Goal: Task Accomplishment & Management: Complete application form

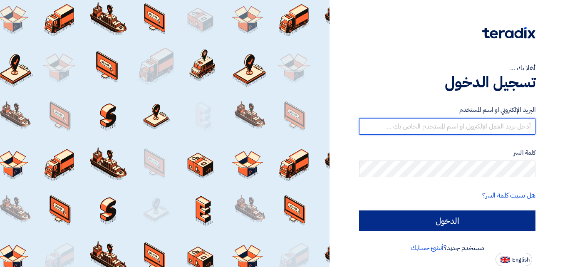
type input "[DOMAIN_NAME][EMAIL_ADDRESS][DOMAIN_NAME]"
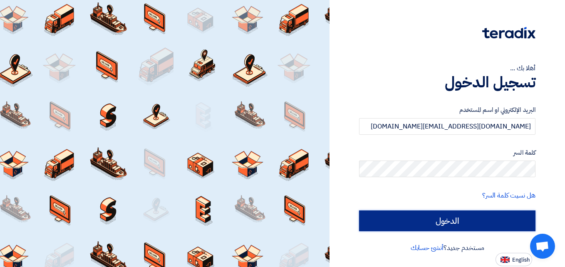
click at [450, 224] on input "الدخول" at bounding box center [447, 220] width 176 height 21
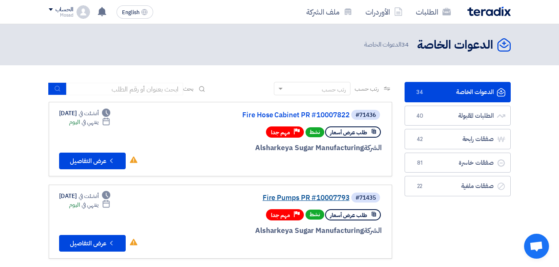
click at [299, 196] on link "Fire Pumps PR #10007793" at bounding box center [266, 197] width 166 height 7
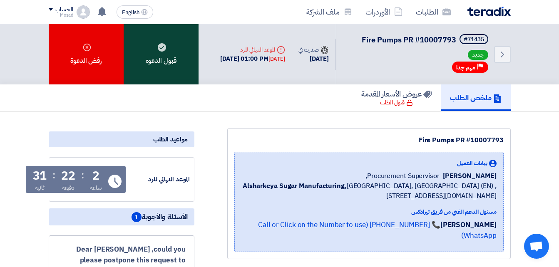
click at [166, 61] on div "قبول الدعوه" at bounding box center [161, 54] width 75 height 60
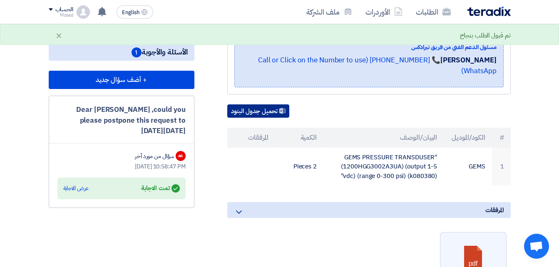
scroll to position [166, 0]
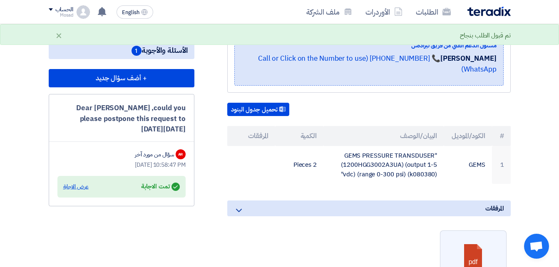
click at [69, 187] on div "عرض الاجابة" at bounding box center [75, 187] width 25 height 8
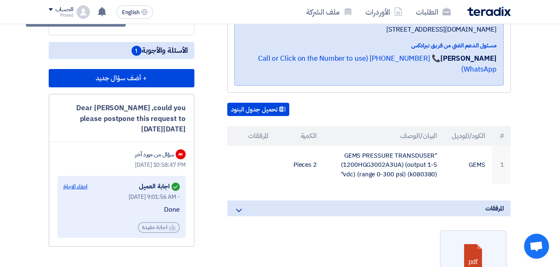
click at [80, 184] on div "اخفاء الاجابة" at bounding box center [75, 187] width 25 height 8
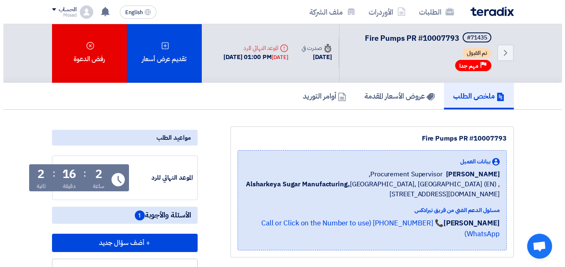
scroll to position [0, 0]
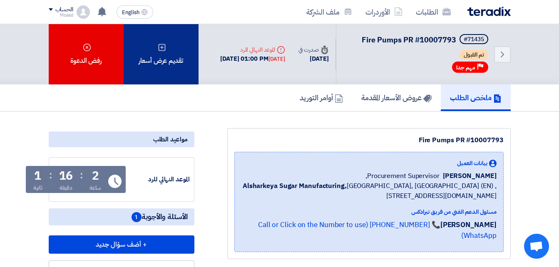
click at [168, 51] on div "تقديم عرض أسعار" at bounding box center [161, 54] width 75 height 60
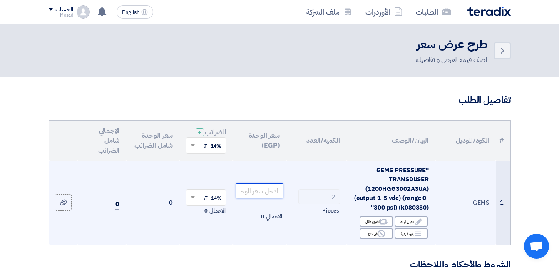
click at [259, 193] on input "number" at bounding box center [259, 190] width 47 height 15
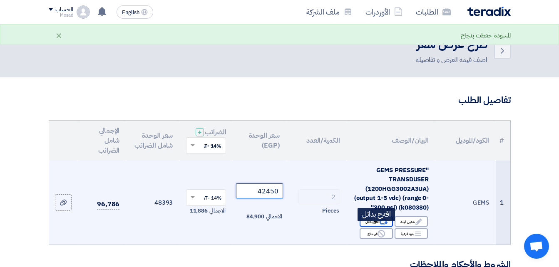
type input "42450"
click at [376, 227] on div "Alternative اقترح بدائل" at bounding box center [375, 221] width 33 height 10
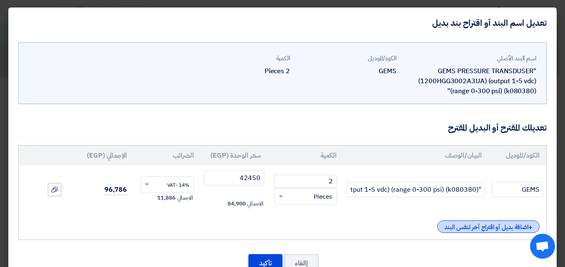
click at [468, 228] on div "+ اضافة بديل أو اقتراح آخر لنفس البند" at bounding box center [488, 226] width 102 height 12
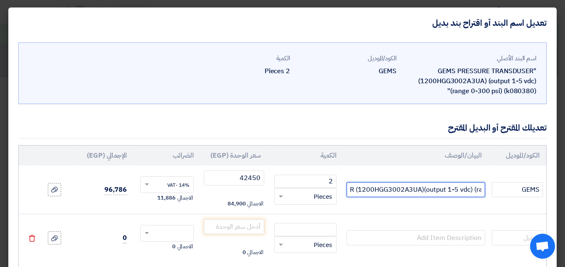
scroll to position [0, -179]
drag, startPoint x: 483, startPoint y: 190, endPoint x: 416, endPoint y: 193, distance: 67.1
click at [315, 192] on tr "GEMS "GEMS PRESSURE TRANSDUSER (1200HGG3002A3UA)(output 1-5 vdc) (range 0-300 p…" at bounding box center [282, 190] width 527 height 48
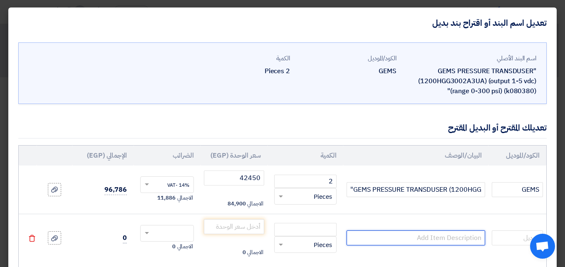
scroll to position [0, 0]
click at [408, 236] on input "text" at bounding box center [416, 237] width 138 height 15
paste input ""GEMS PRESSURE TRANSDUSER (1200HGG3002A3UA)(output 1-5 vdc) (range 0-300 psi) (…"
type input ""GEMS PRESSURE TRANSDUSER (1200HGG3002A3UA)(output 1-5 vdc) (range 0-300 psi) (…"
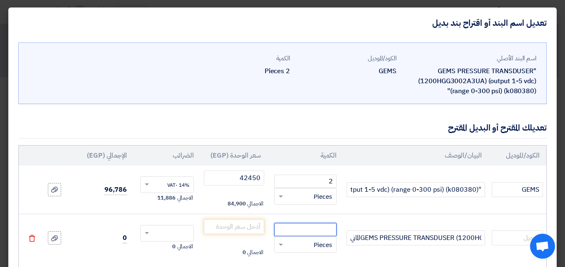
scroll to position [0, 0]
click at [320, 230] on input "number" at bounding box center [305, 229] width 62 height 13
type input "2"
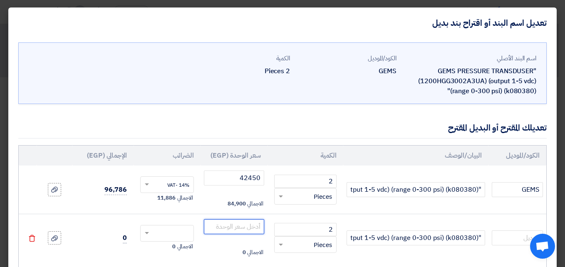
click at [261, 225] on input "number" at bounding box center [234, 226] width 60 height 15
click at [243, 223] on input "number" at bounding box center [234, 226] width 60 height 15
type input "18250"
click at [181, 233] on input "text" at bounding box center [172, 234] width 35 height 13
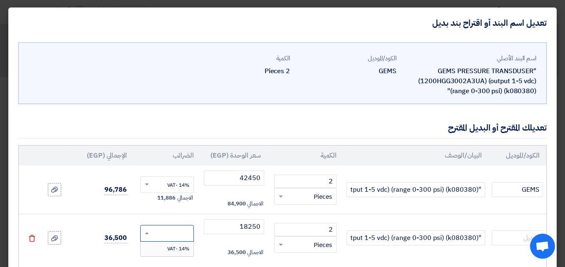
click at [187, 244] on div "14% -VAT" at bounding box center [167, 249] width 53 height 14
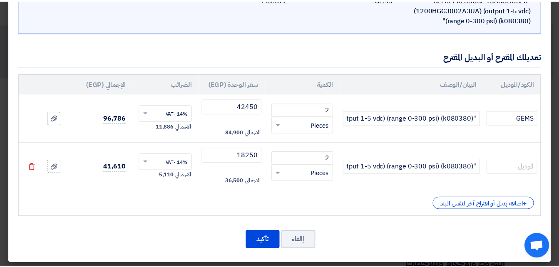
scroll to position [75, 0]
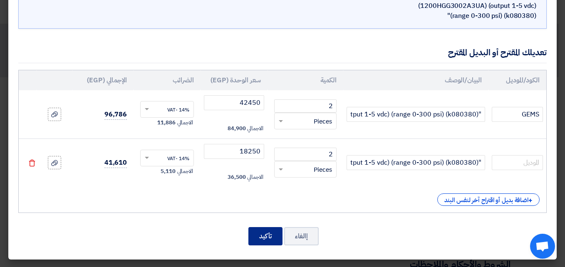
click at [273, 235] on button "تأكيد" at bounding box center [265, 236] width 34 height 18
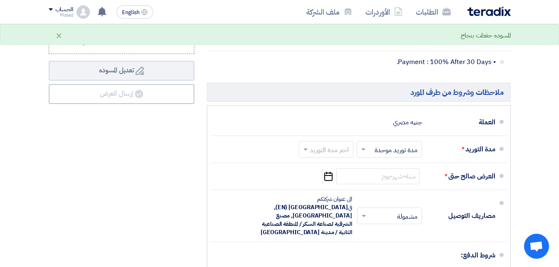
scroll to position [458, 0]
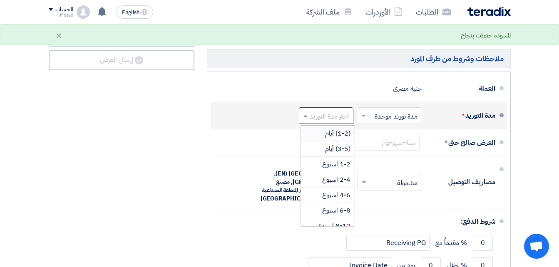
click at [318, 122] on input "text" at bounding box center [324, 116] width 50 height 12
click at [336, 154] on span "(3-5) أيام" at bounding box center [337, 149] width 25 height 10
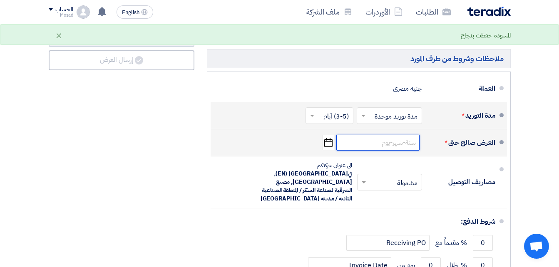
click at [394, 147] on input at bounding box center [377, 143] width 83 height 16
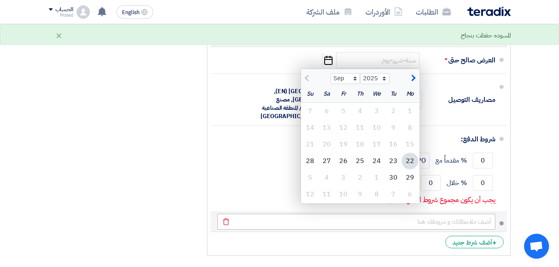
scroll to position [541, 0]
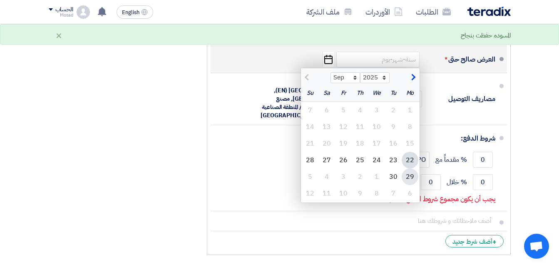
click at [409, 183] on div "29" at bounding box center [409, 176] width 17 height 17
type input "[DATE]"
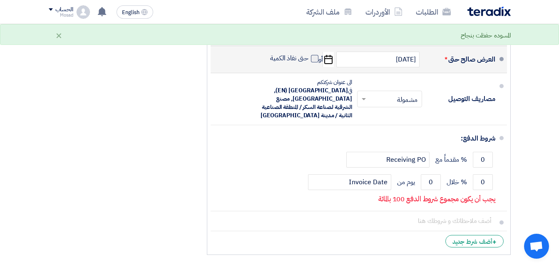
click at [311, 62] on span at bounding box center [314, 58] width 7 height 7
click at [308, 63] on input "حتى نفاذ الكمية" at bounding box center [288, 62] width 40 height 16
checkbox input "true"
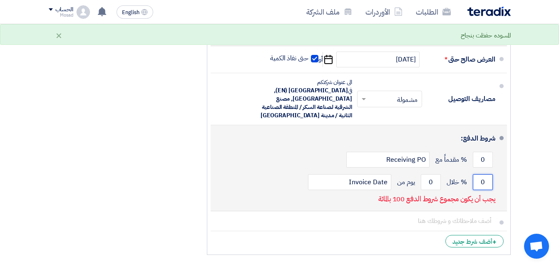
drag, startPoint x: 480, startPoint y: 178, endPoint x: 485, endPoint y: 178, distance: 5.0
click at [485, 178] on input "0" at bounding box center [483, 182] width 20 height 16
type input "100"
drag, startPoint x: 427, startPoint y: 179, endPoint x: 436, endPoint y: 179, distance: 8.3
click at [436, 179] on input "0" at bounding box center [431, 182] width 20 height 16
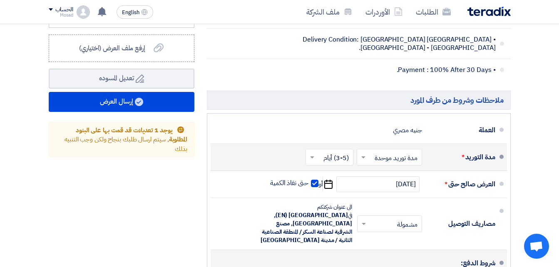
scroll to position [333, 0]
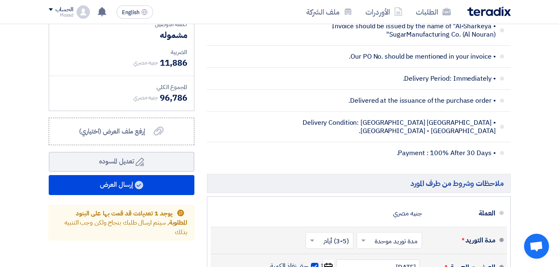
type input "30"
